Goal: Task Accomplishment & Management: Use online tool/utility

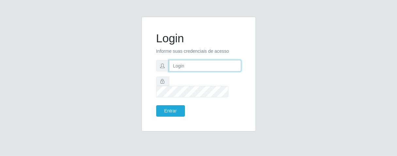
click at [202, 71] on input "text" at bounding box center [205, 65] width 72 height 11
type input "E"
type input "[PERSON_NAME]"
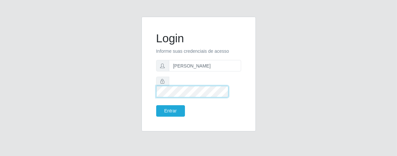
click at [156, 105] on button "Entrar" at bounding box center [170, 110] width 29 height 11
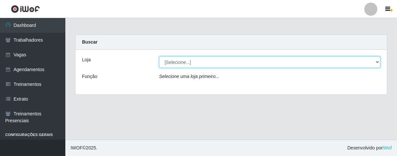
click at [380, 62] on select "[Selecione...] Superbox [GEOGRAPHIC_DATA] - Bessa" at bounding box center [269, 61] width 221 height 11
select select "206"
click at [159, 56] on select "[Selecione...] Superbox [GEOGRAPHIC_DATA] - Bessa" at bounding box center [269, 61] width 221 height 11
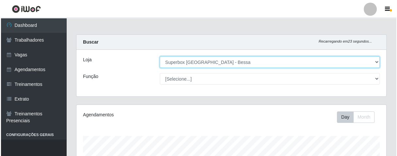
scroll to position [218, 0]
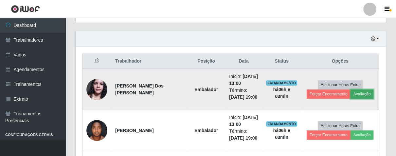
click at [363, 92] on button "Avaliação" at bounding box center [361, 93] width 23 height 9
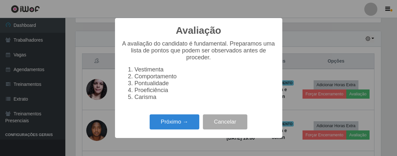
scroll to position [135, 306]
click at [184, 122] on button "Próximo →" at bounding box center [175, 121] width 50 height 15
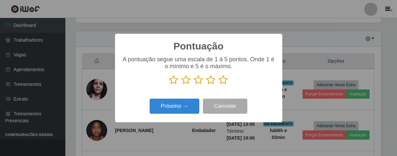
scroll to position [326984, 326814]
drag, startPoint x: 225, startPoint y: 79, endPoint x: 189, endPoint y: 97, distance: 39.5
click at [223, 80] on icon at bounding box center [223, 80] width 9 height 10
click at [219, 85] on input "radio" at bounding box center [219, 85] width 0 height 0
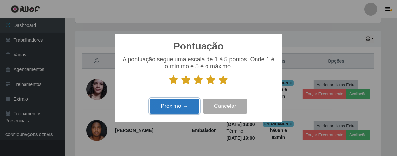
click at [162, 112] on button "Próximo →" at bounding box center [175, 105] width 50 height 15
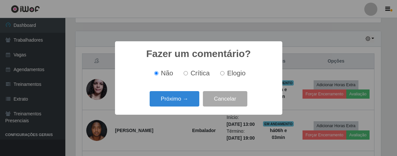
click at [180, 104] on button "Próximo →" at bounding box center [175, 98] width 50 height 15
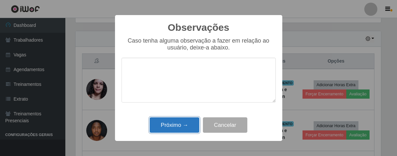
click at [181, 122] on button "Próximo →" at bounding box center [175, 124] width 50 height 15
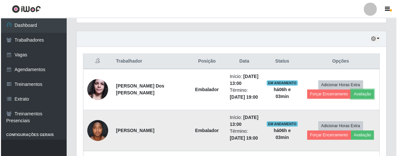
scroll to position [135, 310]
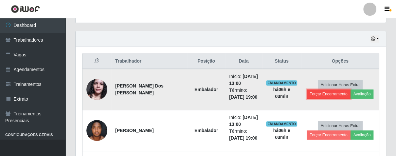
click at [326, 94] on button "Forçar Encerramento" at bounding box center [329, 93] width 44 height 9
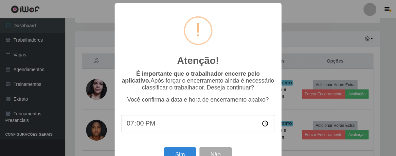
scroll to position [23, 0]
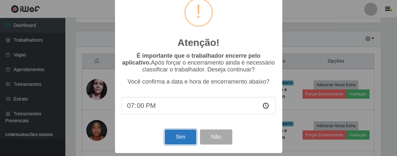
click at [180, 132] on button "Sim" at bounding box center [181, 136] width 32 height 15
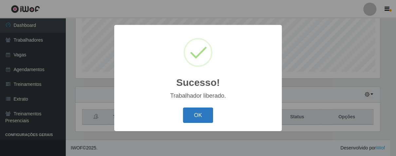
scroll to position [326984, 326814]
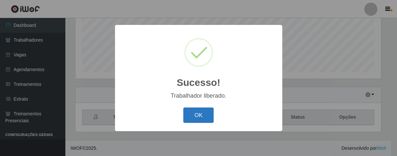
click at [209, 114] on button "OK" at bounding box center [199, 114] width 30 height 15
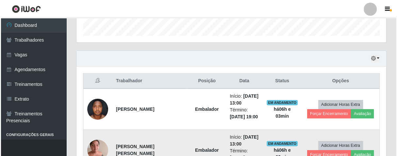
scroll to position [235, 0]
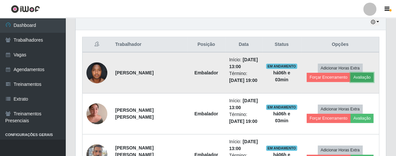
click at [355, 75] on button "Avaliação" at bounding box center [361, 77] width 23 height 9
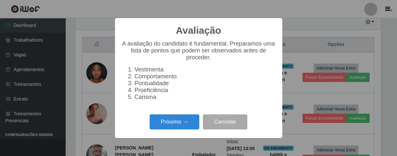
scroll to position [135, 306]
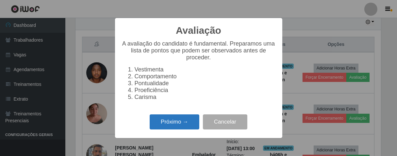
click at [183, 125] on button "Próximo →" at bounding box center [175, 121] width 50 height 15
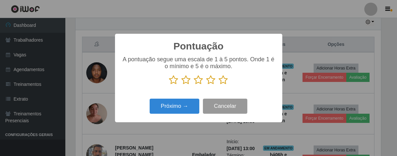
scroll to position [326984, 326814]
click at [224, 79] on icon at bounding box center [223, 80] width 9 height 10
click at [219, 85] on input "radio" at bounding box center [219, 85] width 0 height 0
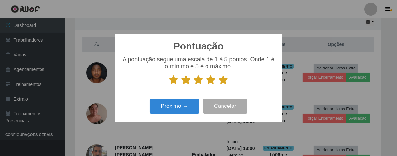
click at [190, 96] on div "Pontuação × A pontuação segue uma escala de 1 à 5 pontos. Onde 1 é o mínimo e 5…" at bounding box center [198, 78] width 167 height 88
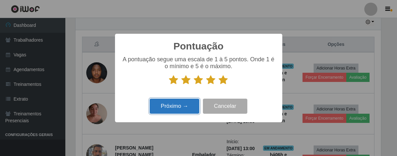
click at [187, 110] on button "Próximo →" at bounding box center [175, 105] width 50 height 15
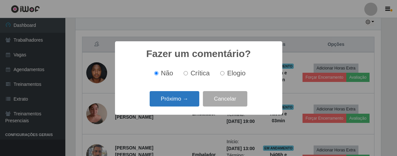
click at [190, 104] on button "Próximo →" at bounding box center [175, 98] width 50 height 15
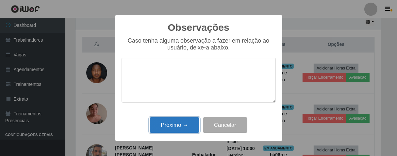
click at [189, 126] on button "Próximo →" at bounding box center [175, 124] width 50 height 15
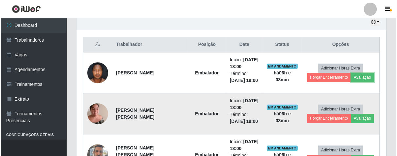
scroll to position [135, 310]
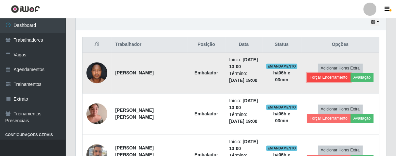
click at [325, 73] on button "Forçar Encerramento" at bounding box center [329, 77] width 44 height 9
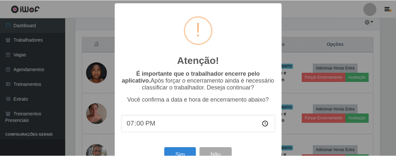
scroll to position [23, 0]
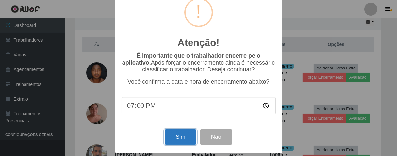
click at [188, 132] on button "Sim" at bounding box center [181, 136] width 32 height 15
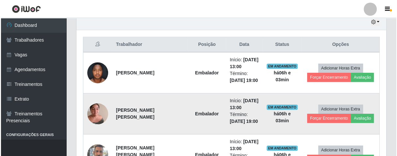
scroll to position [0, 0]
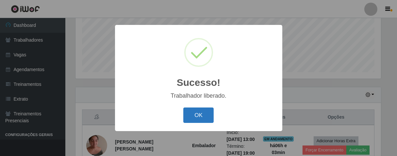
drag, startPoint x: 204, startPoint y: 115, endPoint x: 224, endPoint y: 108, distance: 21.4
click at [203, 115] on button "OK" at bounding box center [199, 114] width 30 height 15
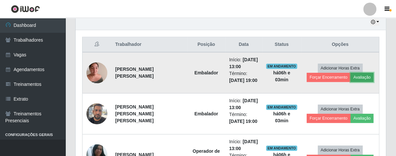
click at [353, 77] on button "Avaliação" at bounding box center [361, 77] width 23 height 9
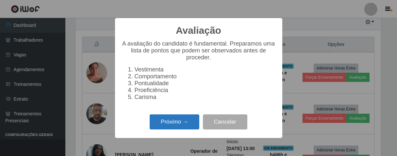
drag, startPoint x: 174, startPoint y: 123, endPoint x: 179, endPoint y: 120, distance: 6.2
click at [179, 120] on button "Próximo →" at bounding box center [175, 121] width 50 height 15
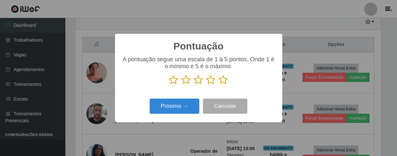
drag, startPoint x: 221, startPoint y: 78, endPoint x: 220, endPoint y: 80, distance: 3.4
click at [220, 79] on icon at bounding box center [223, 80] width 9 height 10
click at [219, 85] on input "radio" at bounding box center [219, 85] width 0 height 0
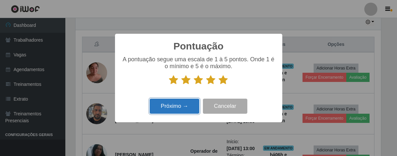
click at [187, 102] on button "Próximo →" at bounding box center [175, 105] width 50 height 15
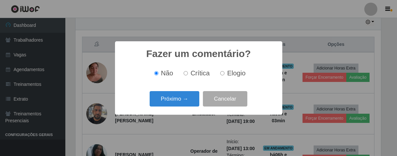
click at [187, 102] on button "Próximo →" at bounding box center [175, 98] width 50 height 15
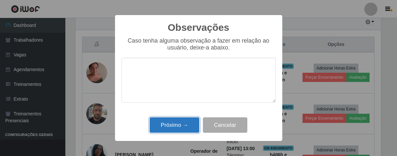
click at [178, 128] on button "Próximo →" at bounding box center [175, 124] width 50 height 15
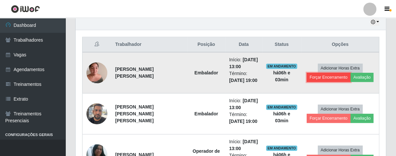
click at [330, 80] on button "Forçar Encerramento" at bounding box center [329, 77] width 44 height 9
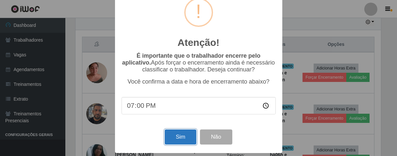
click at [175, 139] on button "Sim" at bounding box center [181, 136] width 32 height 15
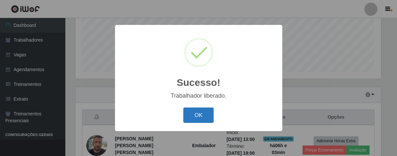
drag, startPoint x: 183, startPoint y: 119, endPoint x: 191, endPoint y: 116, distance: 8.8
click at [191, 116] on div "OK Cancel" at bounding box center [199, 115] width 154 height 19
click at [191, 116] on button "OK" at bounding box center [199, 114] width 30 height 15
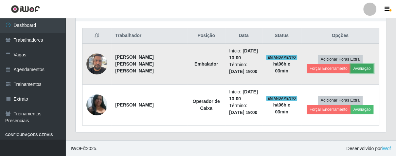
click at [354, 67] on button "Avaliação" at bounding box center [361, 68] width 23 height 9
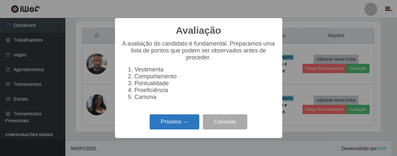
click at [164, 125] on button "Próximo →" at bounding box center [175, 121] width 50 height 15
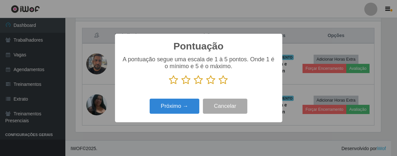
click at [222, 80] on icon at bounding box center [223, 80] width 9 height 10
click at [219, 85] on input "radio" at bounding box center [219, 85] width 0 height 0
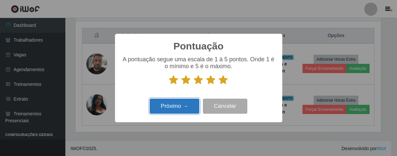
click at [173, 112] on button "Próximo →" at bounding box center [175, 105] width 50 height 15
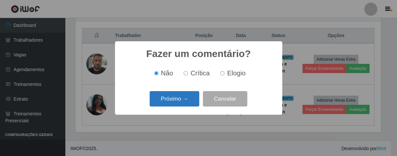
click at [176, 95] on button "Próximo →" at bounding box center [175, 98] width 50 height 15
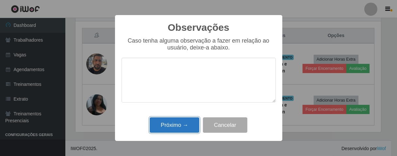
click at [180, 122] on button "Próximo →" at bounding box center [175, 124] width 50 height 15
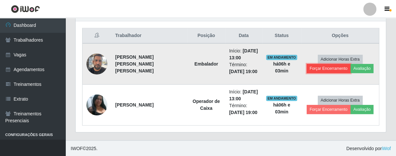
click at [313, 67] on button "Forçar Encerramento" at bounding box center [329, 68] width 44 height 9
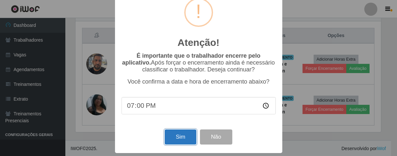
click at [177, 135] on button "Sim" at bounding box center [181, 136] width 32 height 15
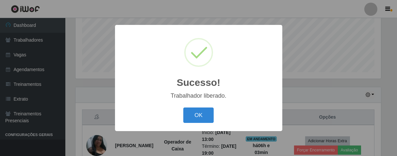
drag, startPoint x: 202, startPoint y: 117, endPoint x: 244, endPoint y: 114, distance: 41.7
click at [205, 117] on button "OK" at bounding box center [199, 114] width 30 height 15
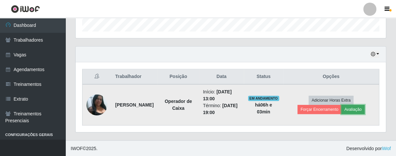
click at [357, 107] on button "Avaliação" at bounding box center [352, 109] width 23 height 9
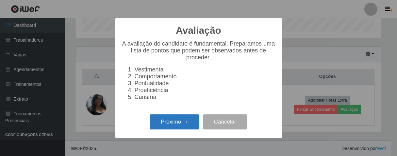
click at [177, 128] on button "Próximo →" at bounding box center [175, 121] width 50 height 15
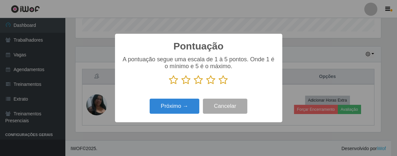
click at [222, 83] on icon at bounding box center [223, 80] width 9 height 10
click at [219, 85] on input "radio" at bounding box center [219, 85] width 0 height 0
drag, startPoint x: 166, startPoint y: 122, endPoint x: 167, endPoint y: 119, distance: 3.5
click at [165, 122] on div "Pontuação × A pontuação segue uma escala de 1 à 5 pontos. Onde 1 é o mínimo e 5…" at bounding box center [198, 78] width 167 height 88
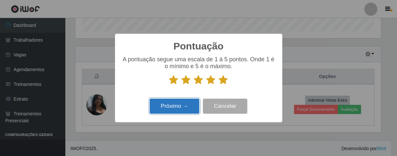
click at [169, 113] on button "Próximo →" at bounding box center [175, 105] width 50 height 15
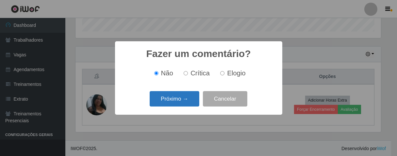
drag, startPoint x: 169, startPoint y: 113, endPoint x: 178, endPoint y: 107, distance: 10.8
click at [175, 109] on div "Fazer um comentário? × Não Crítica Elogio Próximo → Cancelar" at bounding box center [198, 77] width 167 height 73
click at [178, 106] on button "Próximo →" at bounding box center [175, 98] width 50 height 15
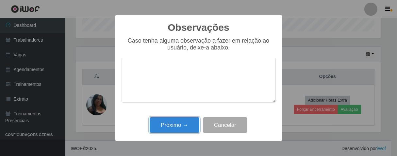
click at [184, 136] on div "Observações × Caso tenha alguma observação a fazer em relação ao usuário, deixe…" at bounding box center [198, 78] width 167 height 126
click at [192, 130] on button "Próximo →" at bounding box center [175, 124] width 50 height 15
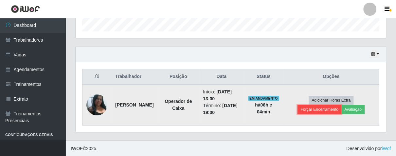
click at [312, 108] on button "Forçar Encerramento" at bounding box center [319, 109] width 44 height 9
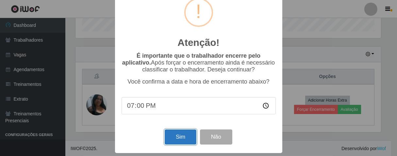
click at [181, 136] on button "Sim" at bounding box center [181, 136] width 32 height 15
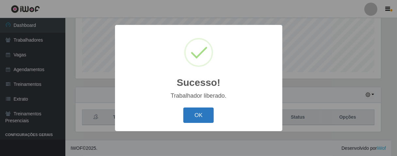
click at [195, 114] on button "OK" at bounding box center [199, 114] width 30 height 15
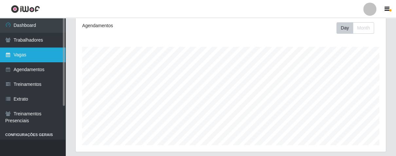
click at [28, 52] on link "Vagas" at bounding box center [32, 54] width 65 height 15
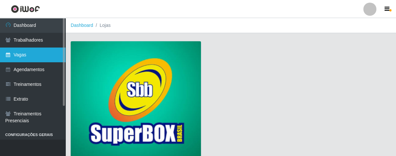
click at [47, 57] on link "Vagas" at bounding box center [32, 54] width 65 height 15
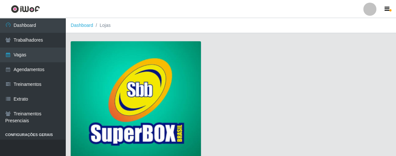
click at [92, 65] on img at bounding box center [136, 100] width 130 height 118
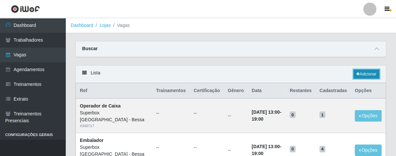
click at [376, 76] on link "Adicionar" at bounding box center [366, 73] width 26 height 9
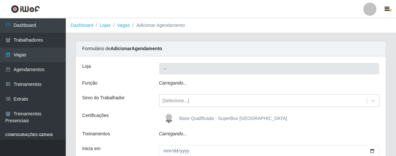
type input "Superbox [GEOGRAPHIC_DATA] - Bessa"
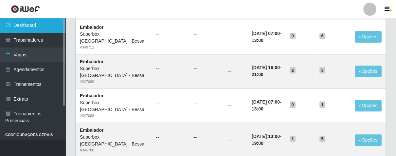
click at [39, 27] on link "Dashboard" at bounding box center [32, 25] width 65 height 15
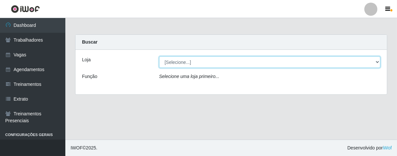
click at [377, 61] on select "[Selecione...] Superbox [GEOGRAPHIC_DATA] - Bessa" at bounding box center [269, 61] width 221 height 11
select select "206"
click at [159, 56] on select "[Selecione...] Superbox [GEOGRAPHIC_DATA] - Bessa" at bounding box center [269, 61] width 221 height 11
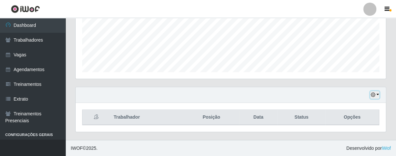
click at [375, 92] on icon "button" at bounding box center [372, 94] width 5 height 5
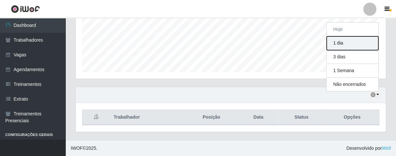
click at [341, 44] on button "1 dia" at bounding box center [352, 43] width 52 height 14
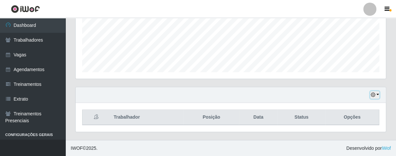
click at [373, 95] on icon "button" at bounding box center [372, 94] width 5 height 5
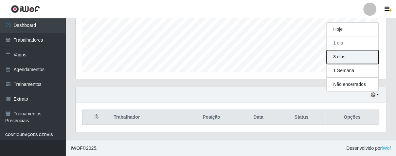
click at [339, 55] on button "3 dias" at bounding box center [352, 57] width 52 height 14
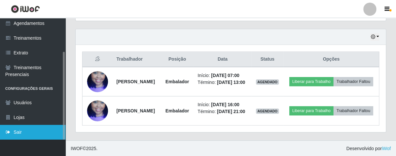
click at [18, 131] on link "Sair" at bounding box center [32, 132] width 65 height 15
